Goal: Task Accomplishment & Management: Complete application form

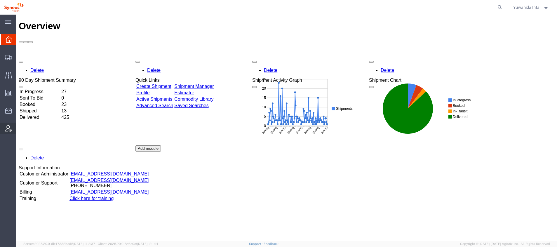
click at [6, 131] on icon at bounding box center [8, 128] width 6 height 6
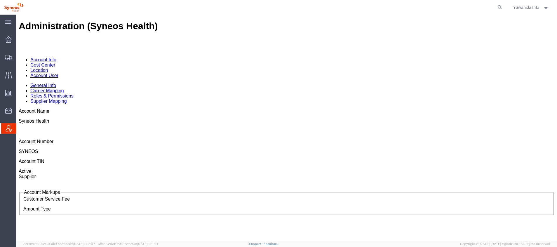
click at [58, 73] on link "Account User" at bounding box center [44, 75] width 28 height 5
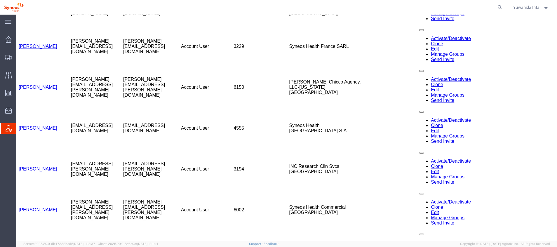
scroll to position [12504, 0]
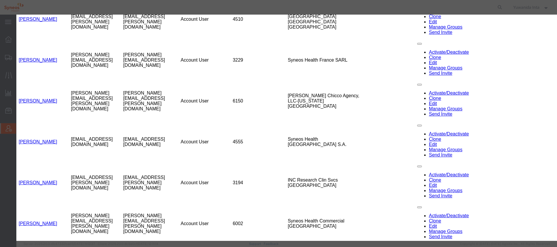
select select "DEPARTMENT"
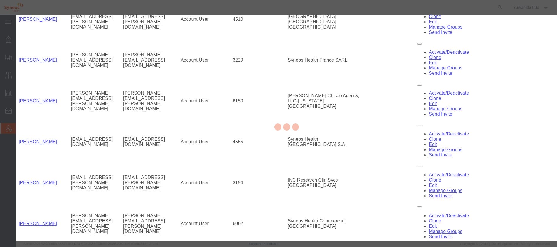
select select
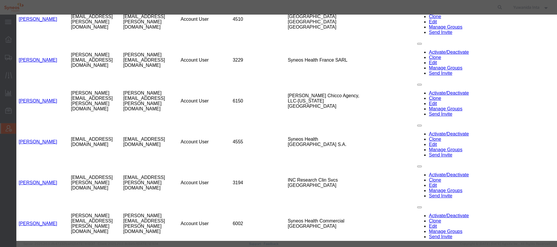
select select "DEPARTMENT"
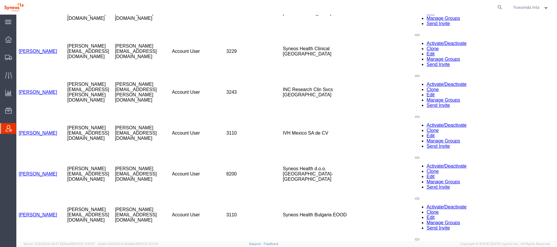
scroll to position [3477, 0]
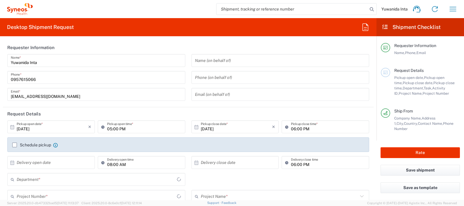
type input "8350"
type input "Thailand"
type input "Syneos Health (Thailand) Limit"
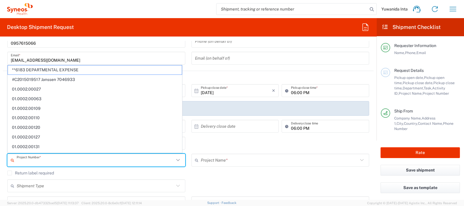
click at [84, 163] on input "text" at bounding box center [96, 160] width 158 height 10
paste input "7065768"
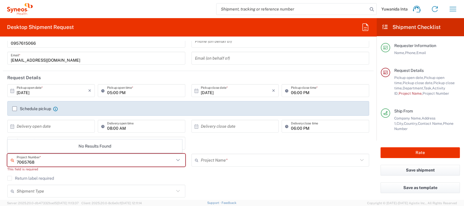
type input "7065768"
click at [202, 180] on div "Return label required" at bounding box center [188, 180] width 362 height 9
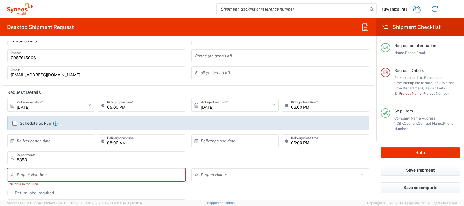
scroll to position [0, 0]
